Goal: Task Accomplishment & Management: Complete application form

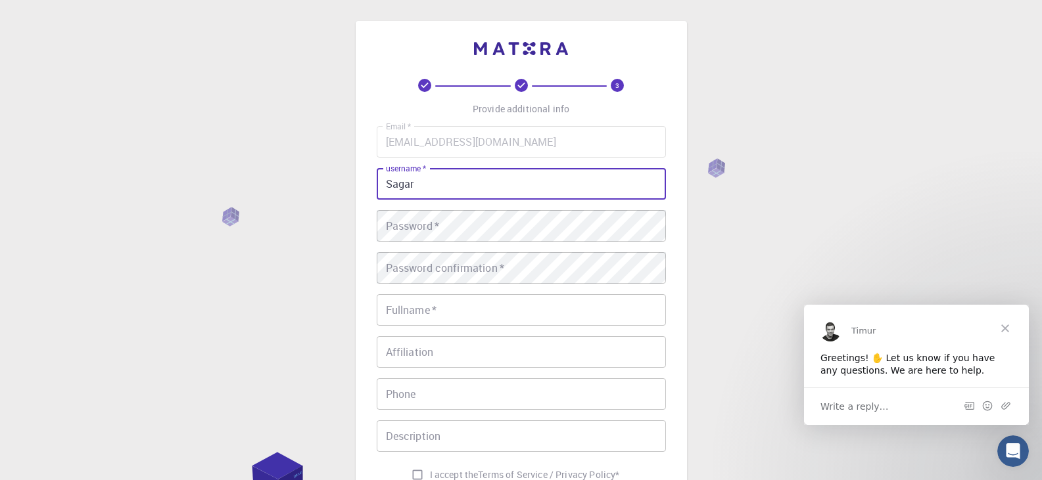
type input "Sagar"
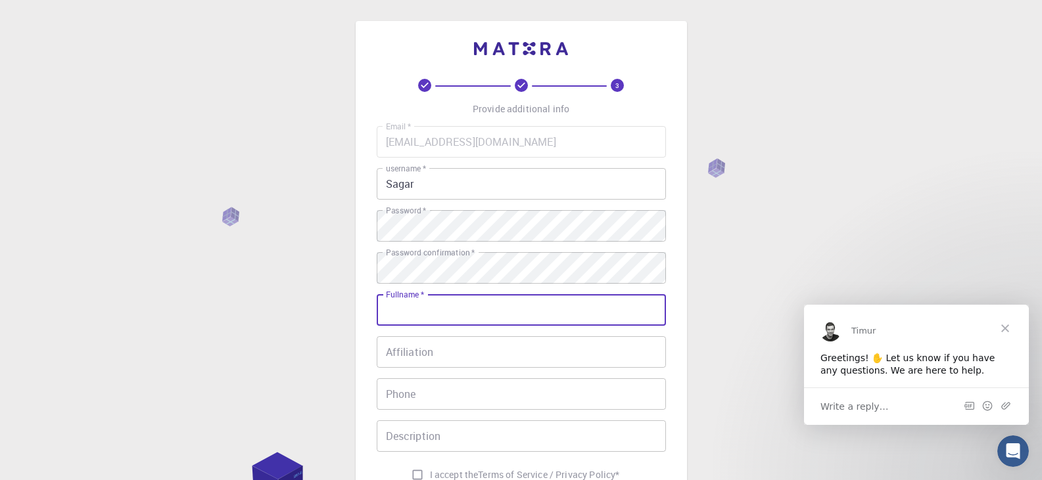
click at [455, 306] on input "Fullname   *" at bounding box center [521, 310] width 289 height 32
type input "[PERSON_NAME]"
type input "01923941593"
click at [412, 342] on div "Affiliation Affiliation" at bounding box center [521, 353] width 289 height 32
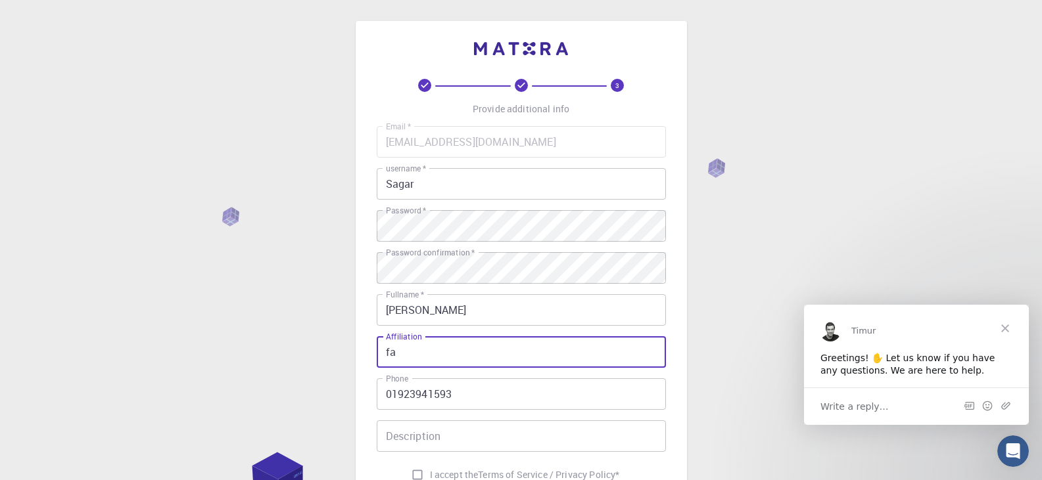
type input "f"
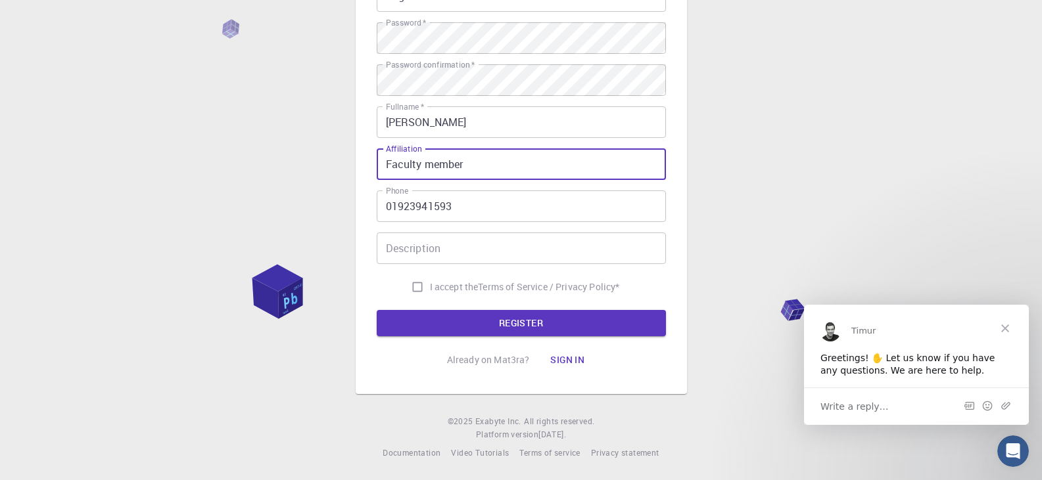
scroll to position [189, 0]
type input "Faculty member"
click at [416, 285] on input "I accept the Terms of Service / Privacy Policy *" at bounding box center [417, 286] width 25 height 25
checkbox input "true"
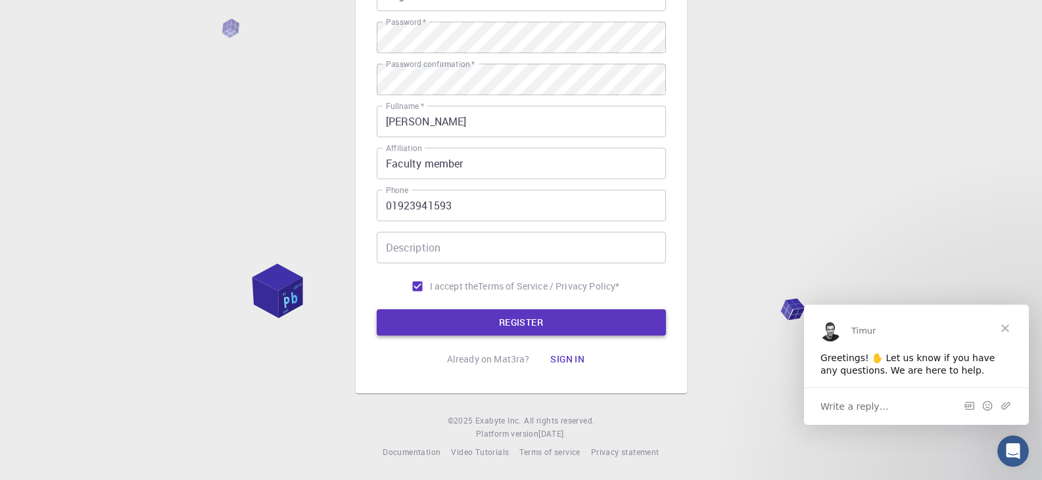
click at [482, 324] on button "REGISTER" at bounding box center [521, 323] width 289 height 26
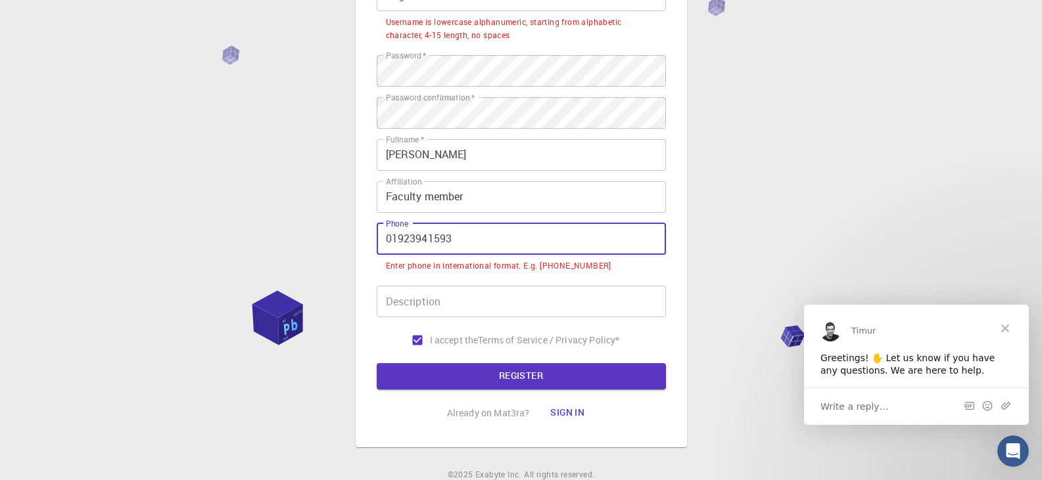
click at [386, 239] on input "01923941593" at bounding box center [521, 239] width 289 height 32
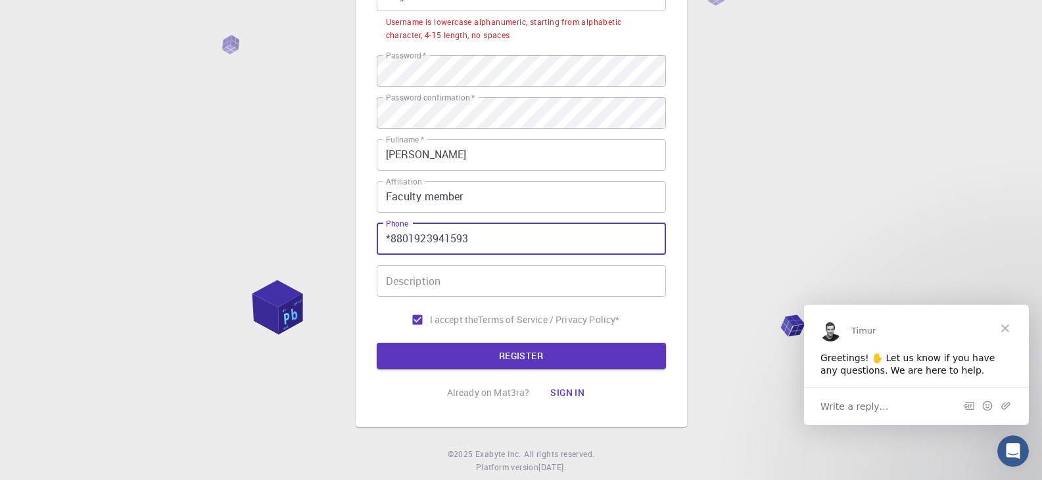
click at [390, 234] on input "*8801923941593" at bounding box center [521, 239] width 289 height 32
type input "[PHONE_NUMBER]"
click at [549, 365] on button "REGISTER" at bounding box center [521, 356] width 289 height 26
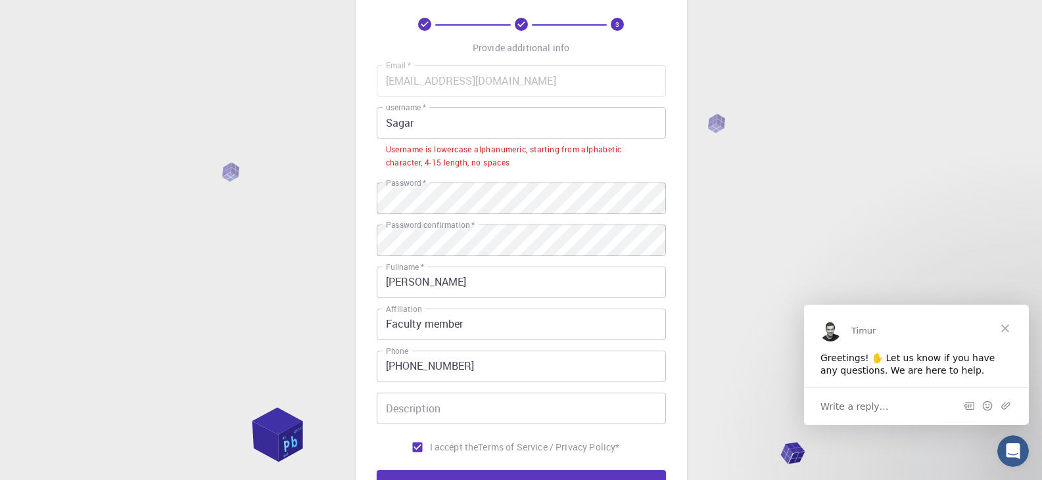
scroll to position [57, 0]
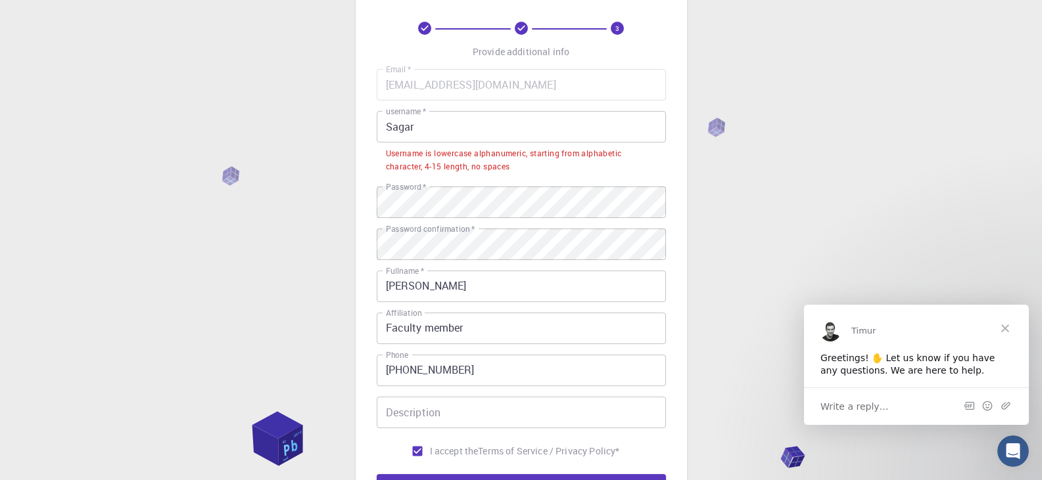
click at [425, 123] on input "Sagar" at bounding box center [521, 127] width 289 height 32
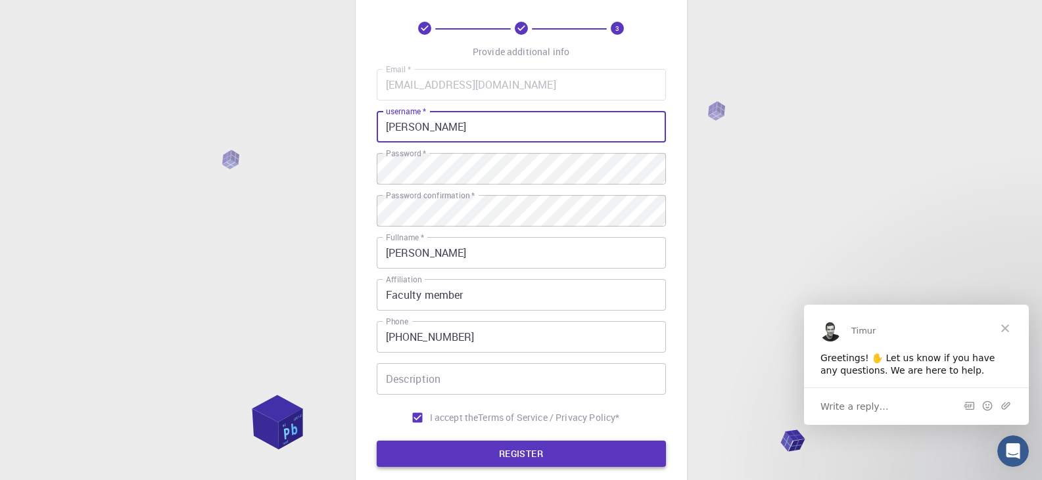
click at [523, 447] on button "REGISTER" at bounding box center [521, 454] width 289 height 26
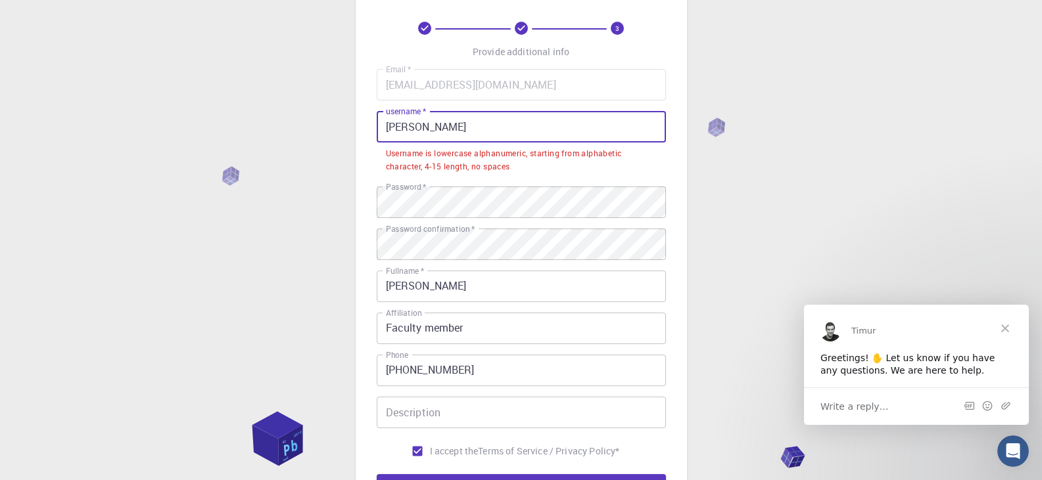
click at [392, 120] on input "[PERSON_NAME]" at bounding box center [521, 127] width 289 height 32
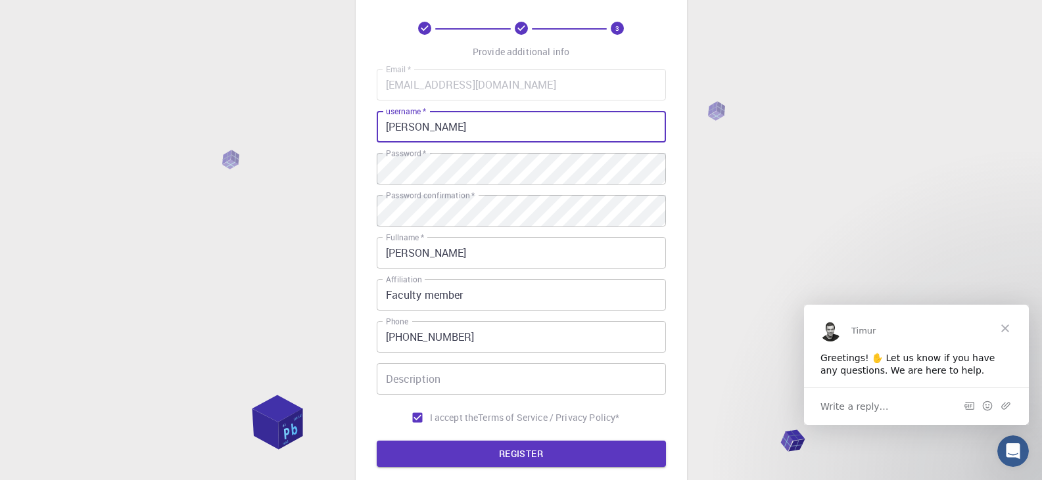
click at [494, 128] on input "[PERSON_NAME]" at bounding box center [521, 127] width 289 height 32
drag, startPoint x: 492, startPoint y: 126, endPoint x: 415, endPoint y: 125, distance: 76.9
click at [415, 125] on input "[PERSON_NAME]" at bounding box center [521, 127] width 289 height 32
click at [377, 441] on button "REGISTER" at bounding box center [521, 454] width 289 height 26
type input "sagar"
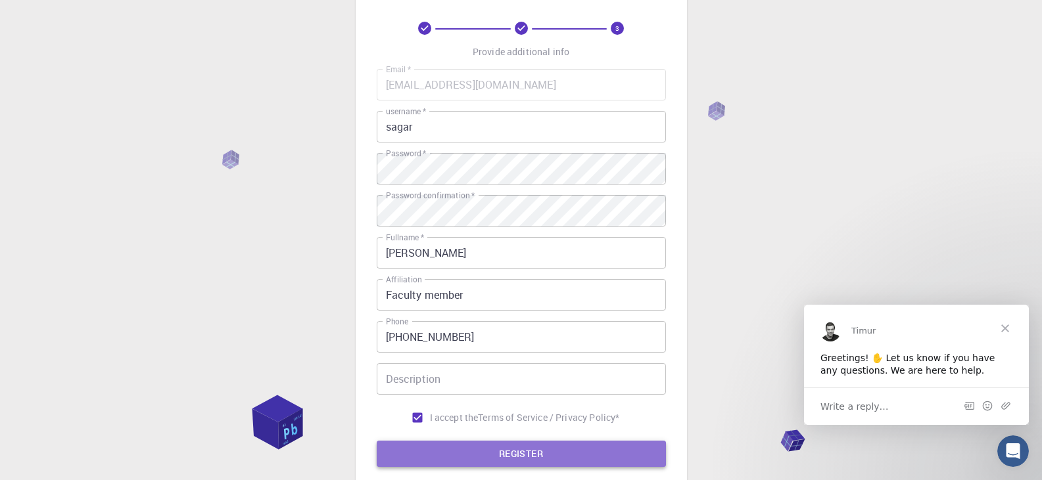
click at [488, 460] on button "REGISTER" at bounding box center [521, 454] width 289 height 26
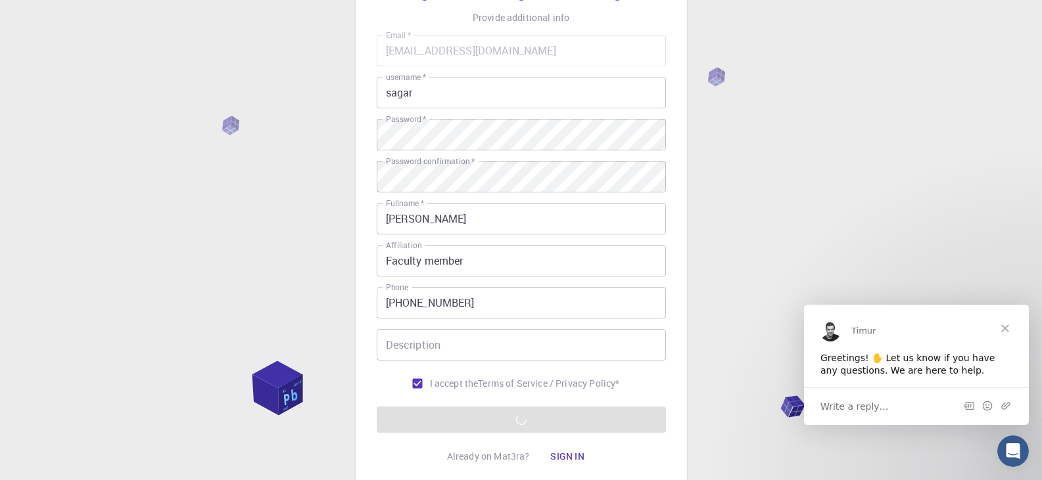
scroll to position [189, 0]
